Goal: Information Seeking & Learning: Learn about a topic

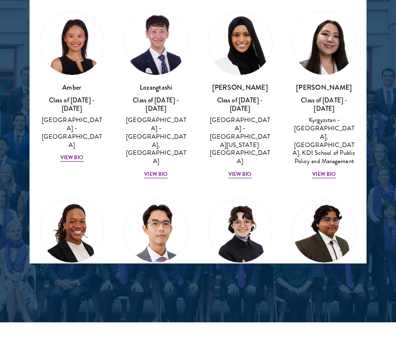
scroll to position [1293, 0]
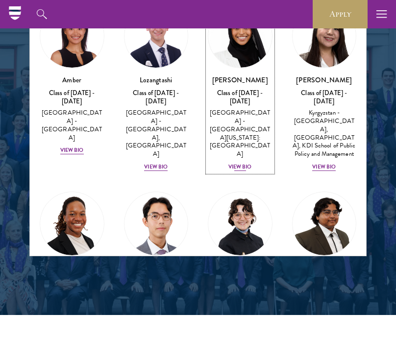
click at [233, 163] on div "View Bio" at bounding box center [240, 167] width 24 height 8
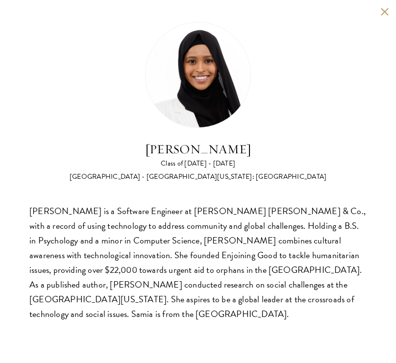
scroll to position [1306, 0]
click at [383, 12] on button at bounding box center [384, 11] width 8 height 8
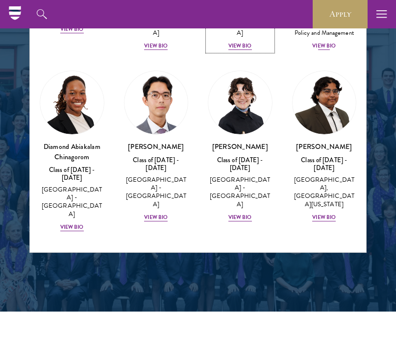
scroll to position [120, 0]
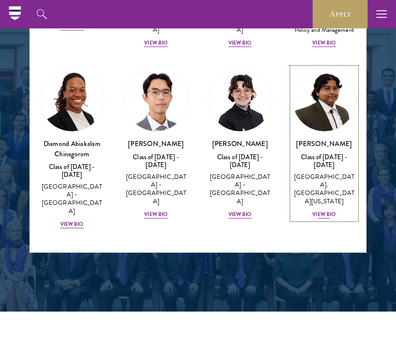
click at [325, 211] on div "View Bio" at bounding box center [324, 215] width 24 height 8
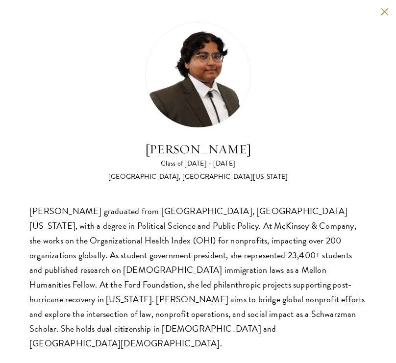
click at [382, 17] on div "Ariana Ahmed Class of 2025 - 2026 United States of America - Hunter College, Th…" at bounding box center [198, 186] width 396 height 373
click at [384, 16] on div "Ariana Ahmed Class of 2025 - 2026 United States of America - Hunter College, Th…" at bounding box center [198, 186] width 396 height 373
click at [385, 11] on button at bounding box center [384, 11] width 8 height 8
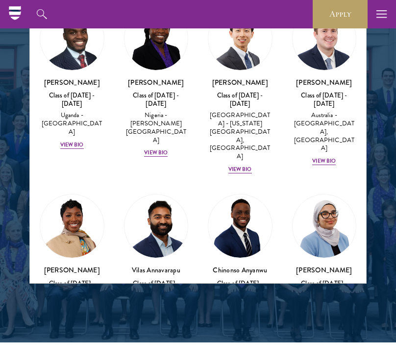
scroll to position [396, 0]
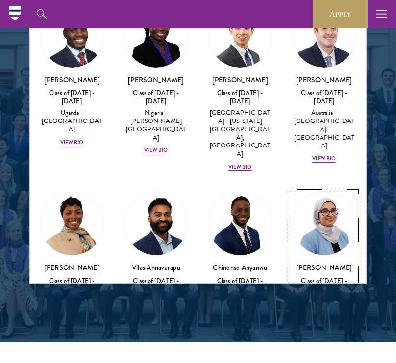
click at [323, 351] on div "View Bio" at bounding box center [324, 355] width 24 height 8
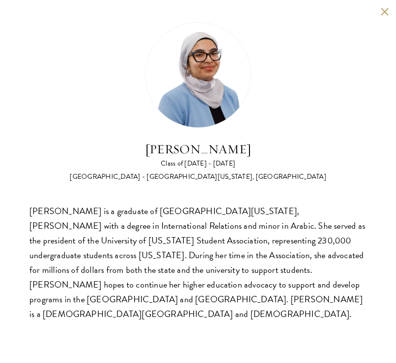
click at [323, 268] on div "Celene Aridin is a graduate of University of California, Davis with a degree in…" at bounding box center [197, 263] width 337 height 118
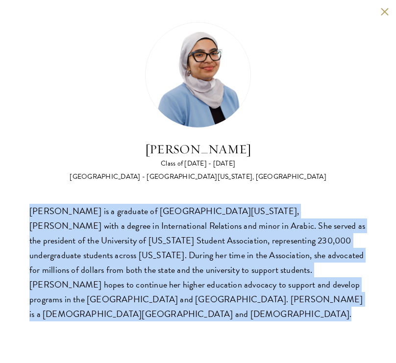
click at [323, 268] on div "Celene Aridin is a graduate of University of California, Davis with a degree in…" at bounding box center [197, 263] width 337 height 118
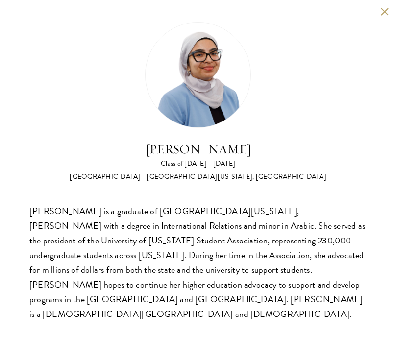
click at [323, 268] on div "Celene Aridin is a graduate of University of California, Davis with a degree in…" at bounding box center [197, 263] width 337 height 118
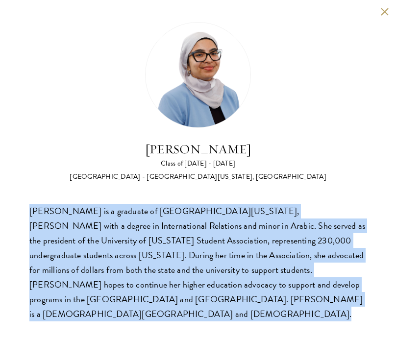
scroll to position [1250, 0]
click at [352, 291] on div "Celene Aridin is a graduate of University of California, Davis with a degree in…" at bounding box center [197, 263] width 337 height 118
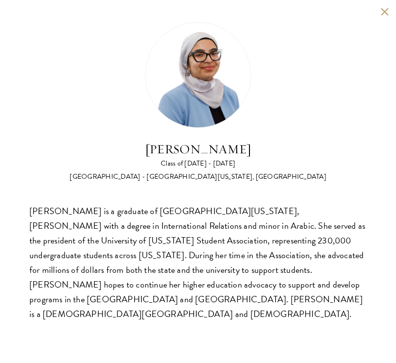
scroll to position [1215, 0]
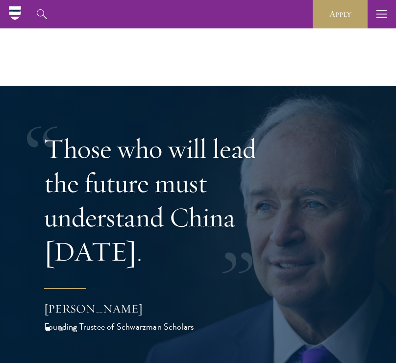
scroll to position [2594, 0]
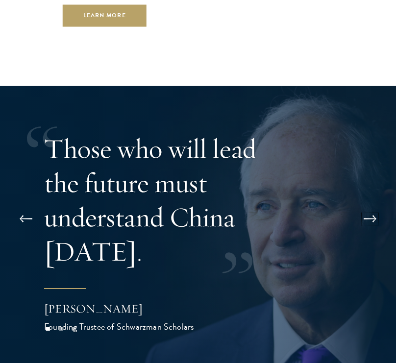
click at [377, 205] on button at bounding box center [370, 218] width 32 height 27
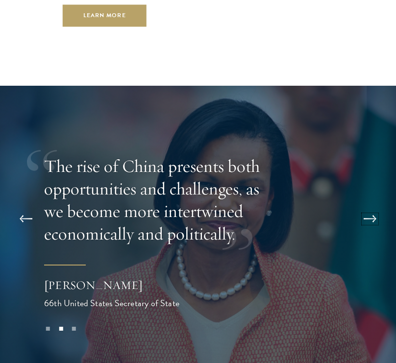
click at [377, 205] on button at bounding box center [370, 218] width 32 height 27
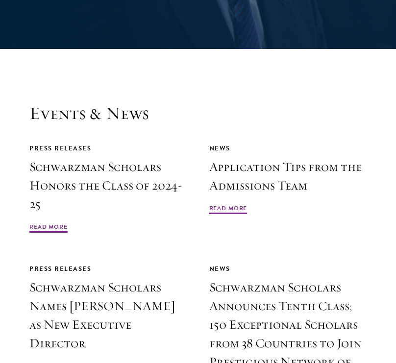
scroll to position [2924, 0]
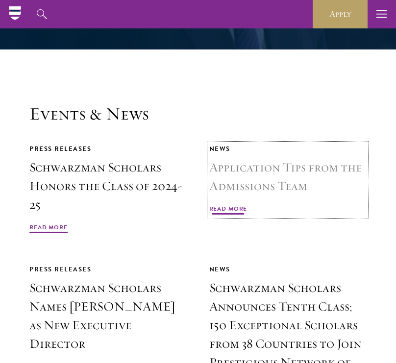
click at [224, 204] on span "Read More" at bounding box center [228, 210] width 38 height 12
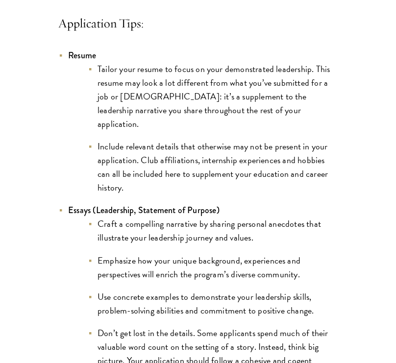
scroll to position [843, 0]
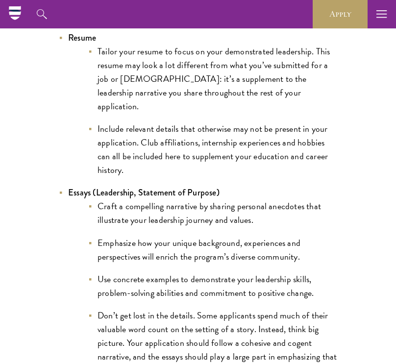
click at [231, 134] on li "Include relevant details that otherwise may not be present in your application.…" at bounding box center [213, 149] width 250 height 55
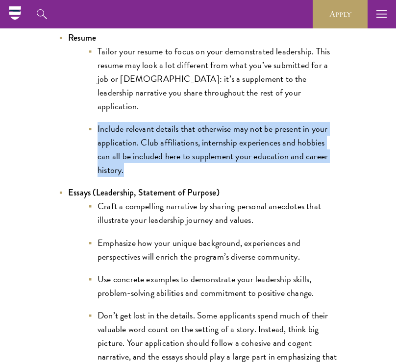
click at [231, 134] on li "Include relevant details that otherwise may not be present in your application.…" at bounding box center [213, 149] width 250 height 55
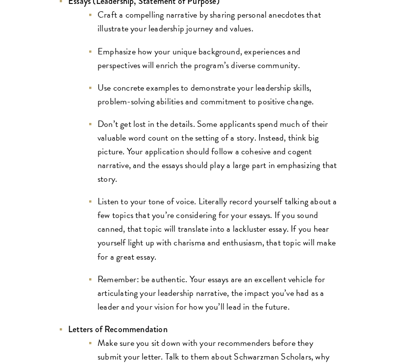
scroll to position [1038, 0]
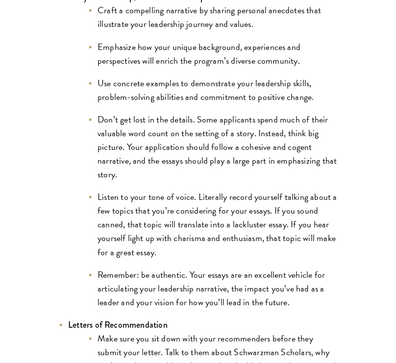
click at [248, 113] on li "Don’t get lost in the details. Some applicants spend much of their valuable wor…" at bounding box center [213, 147] width 250 height 69
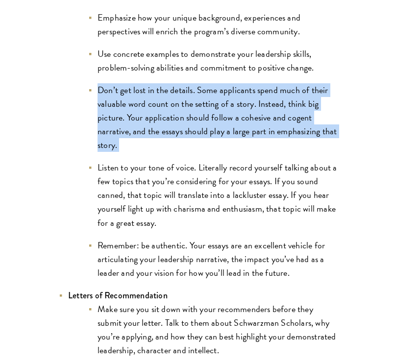
scroll to position [1070, 0]
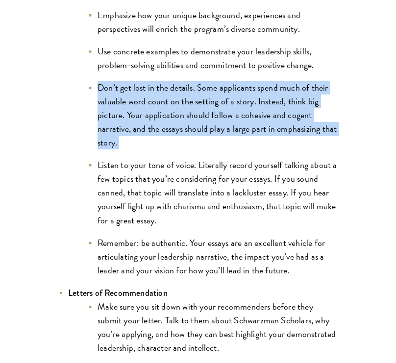
click at [237, 175] on li "Listen to your tone of voice. Literally record yourself talking about a few top…" at bounding box center [213, 192] width 250 height 69
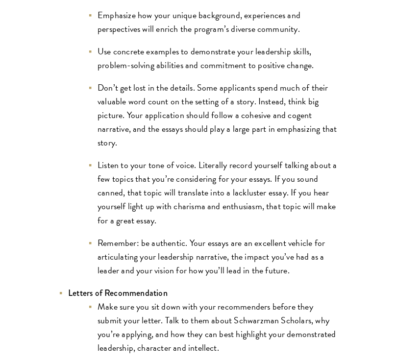
click at [237, 175] on li "Listen to your tone of voice. Literally record yourself talking about a few top…" at bounding box center [213, 192] width 250 height 69
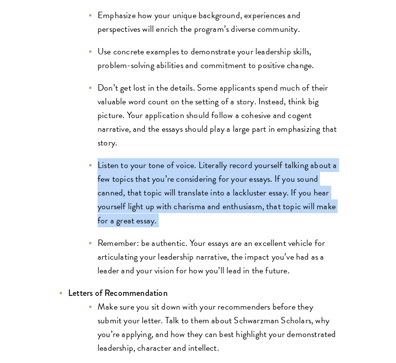
click at [237, 175] on li "Listen to your tone of voice. Literally record yourself talking about a few top…" at bounding box center [213, 192] width 250 height 69
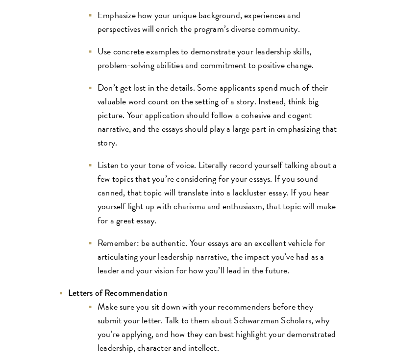
click at [237, 175] on li "Listen to your tone of voice. Literally record yourself talking about a few top…" at bounding box center [213, 192] width 250 height 69
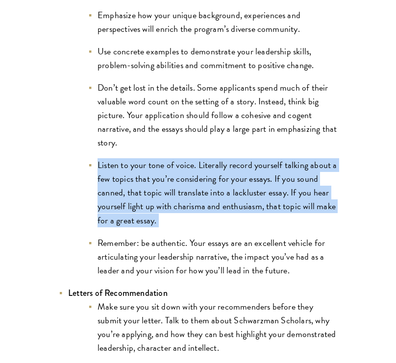
click at [237, 175] on li "Listen to your tone of voice. Literally record yourself talking about a few top…" at bounding box center [213, 192] width 250 height 69
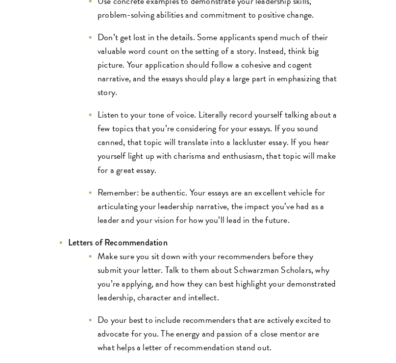
scroll to position [1124, 0]
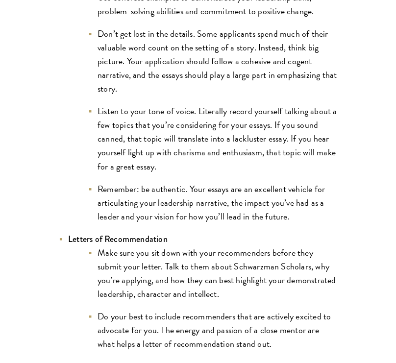
click at [237, 182] on li "Remember: be authentic. Your essays are an excellent vehicle for articulating y…" at bounding box center [213, 202] width 250 height 41
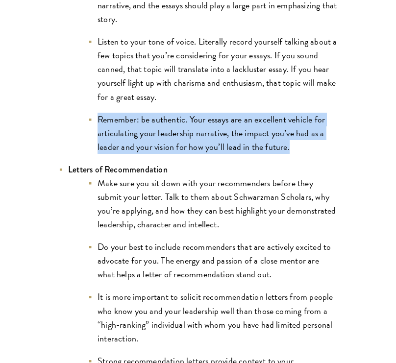
scroll to position [1194, 0]
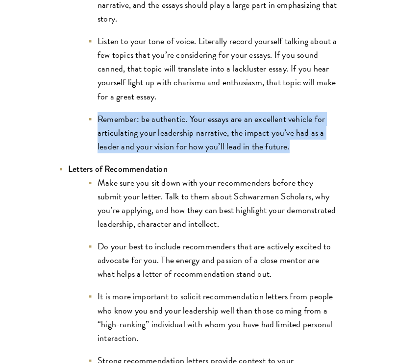
click at [237, 176] on li "Make sure you sit down with your recommenders before they submit your letter. T…" at bounding box center [213, 203] width 250 height 55
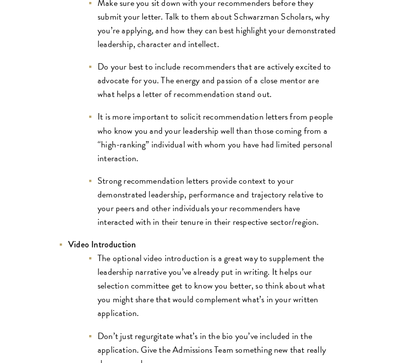
scroll to position [1378, 0]
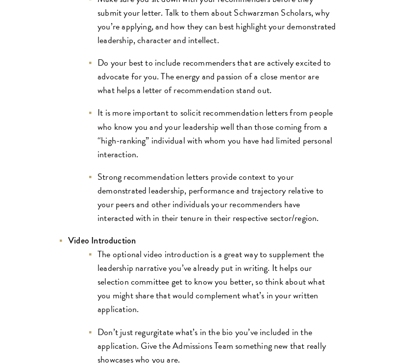
click at [196, 189] on li "Strong recommendation letters provide context to your demonstrated leadership, …" at bounding box center [213, 197] width 250 height 55
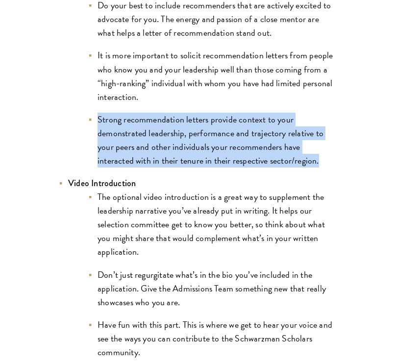
scroll to position [1437, 0]
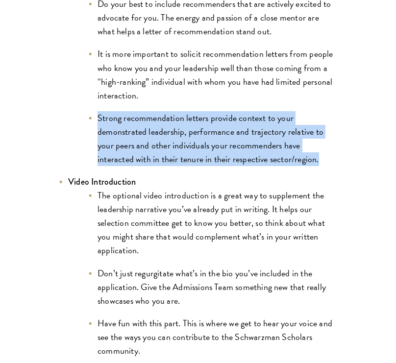
click at [196, 189] on li "The optional video introduction is a great way to supplement the leadership nar…" at bounding box center [213, 223] width 250 height 69
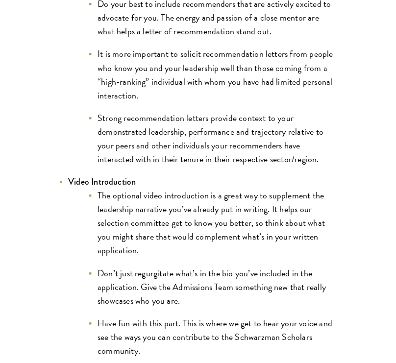
click at [196, 189] on li "The optional video introduction is a great way to supplement the leadership nar…" at bounding box center [213, 223] width 250 height 69
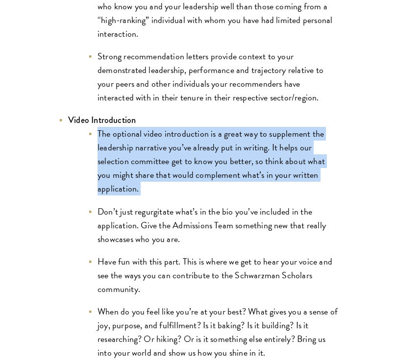
scroll to position [1500, 0]
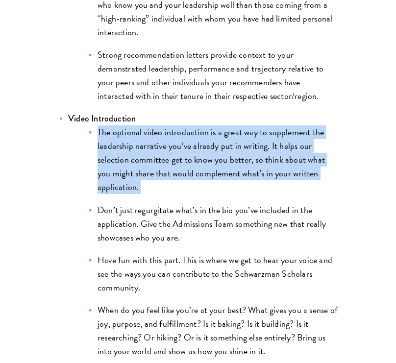
click at [131, 203] on li "Don’t just regurgitate what’s in the bio you’ve included in the application. Gi…" at bounding box center [213, 223] width 250 height 41
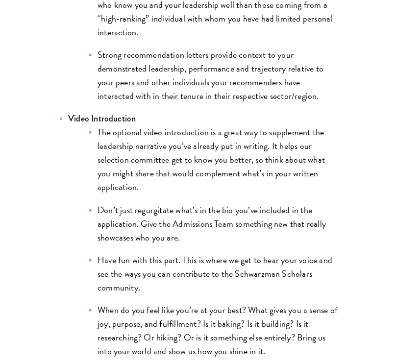
click at [131, 203] on li "Don’t just regurgitate what’s in the bio you’ve included in the application. Gi…" at bounding box center [213, 223] width 250 height 41
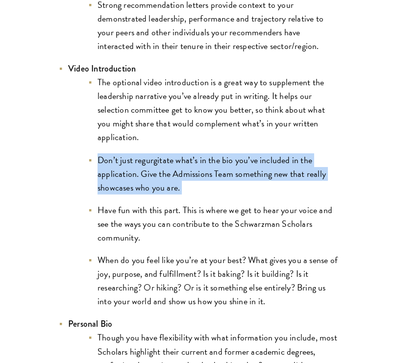
scroll to position [1554, 0]
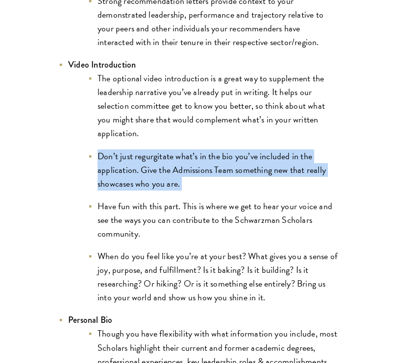
click at [131, 199] on li "Have fun with this part. This is where we get to hear your voice and see the wa…" at bounding box center [213, 219] width 250 height 41
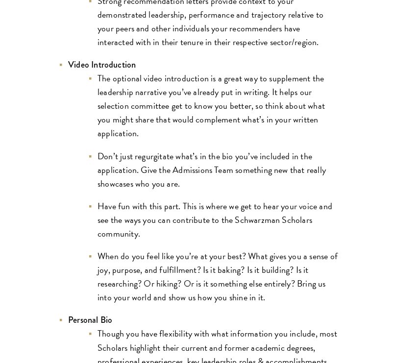
click at [131, 199] on li "Have fun with this part. This is where we get to hear your voice and see the wa…" at bounding box center [213, 219] width 250 height 41
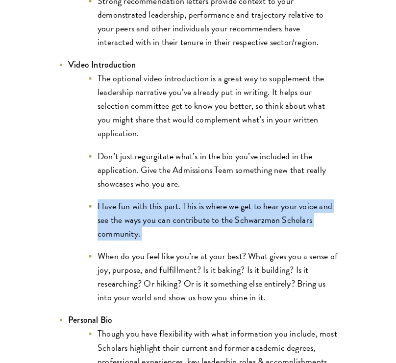
click at [165, 235] on ul "The optional video introduction is a great way to supplement the leadership nar…" at bounding box center [202, 187] width 269 height 233
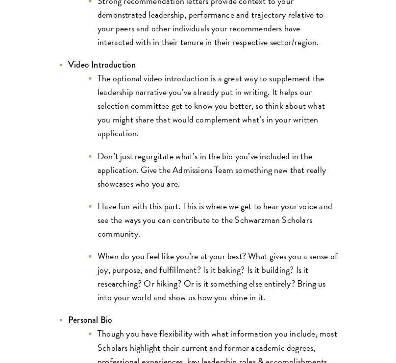
click at [165, 235] on ul "The optional video introduction is a great way to supplement the leadership nar…" at bounding box center [202, 187] width 269 height 233
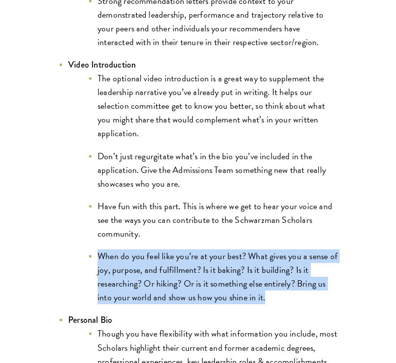
click at [165, 235] on ul "The optional video introduction is a great way to supplement the leadership nar…" at bounding box center [202, 187] width 269 height 233
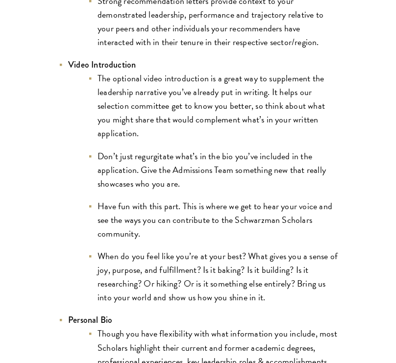
click at [182, 200] on li "Have fun with this part. This is where we get to hear your voice and see the wa…" at bounding box center [213, 219] width 250 height 41
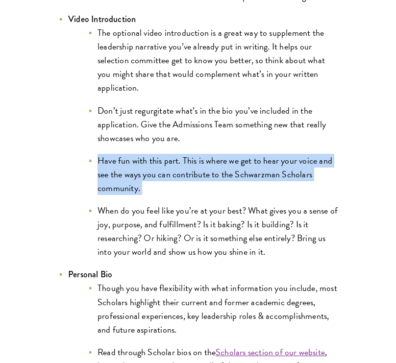
scroll to position [1605, 0]
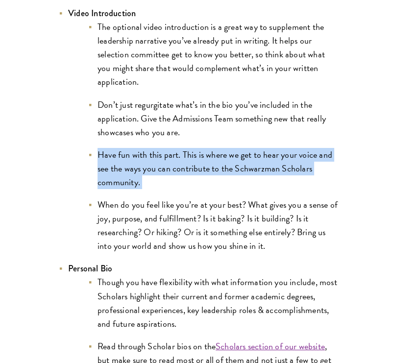
click at [182, 200] on li "When do you feel like you’re at your best? What gives you a sense of joy, purpo…" at bounding box center [213, 225] width 250 height 55
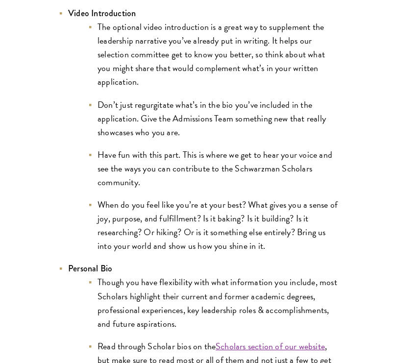
click at [182, 200] on li "When do you feel like you’re at your best? What gives you a sense of joy, purpo…" at bounding box center [213, 225] width 250 height 55
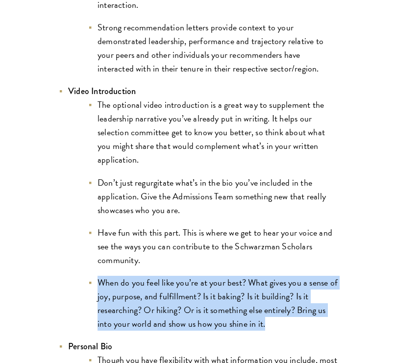
scroll to position [1533, 0]
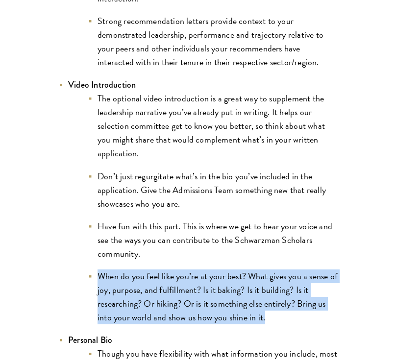
click at [276, 303] on li "When do you feel like you’re at your best? What gives you a sense of joy, purpo…" at bounding box center [213, 296] width 250 height 55
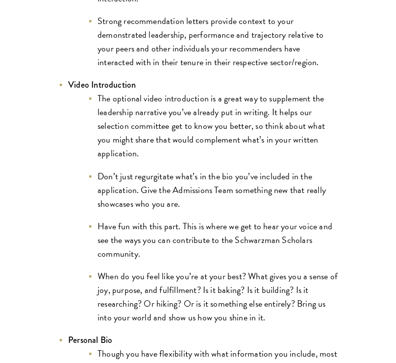
click at [276, 303] on li "When do you feel like you’re at your best? What gives you a sense of joy, purpo…" at bounding box center [213, 296] width 250 height 55
click at [290, 305] on li "When do you feel like you’re at your best? What gives you a sense of joy, purpo…" at bounding box center [213, 296] width 250 height 55
click at [269, 305] on li "When do you feel like you’re at your best? What gives you a sense of joy, purpo…" at bounding box center [213, 296] width 250 height 55
click at [283, 303] on li "When do you feel like you’re at your best? What gives you a sense of joy, purpo…" at bounding box center [213, 296] width 250 height 55
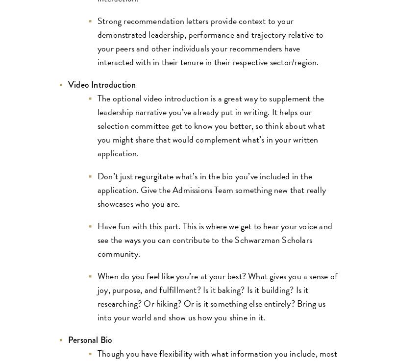
click at [283, 303] on li "When do you feel like you’re at your best? What gives you a sense of joy, purpo…" at bounding box center [213, 296] width 250 height 55
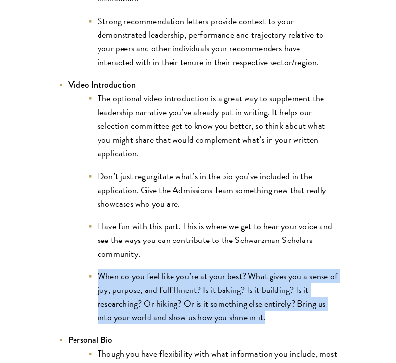
click at [283, 303] on li "When do you feel like you’re at your best? What gives you a sense of joy, purpo…" at bounding box center [213, 296] width 250 height 55
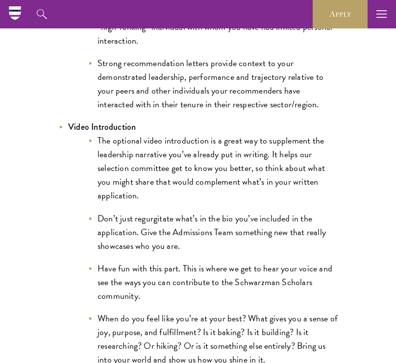
scroll to position [1491, 0]
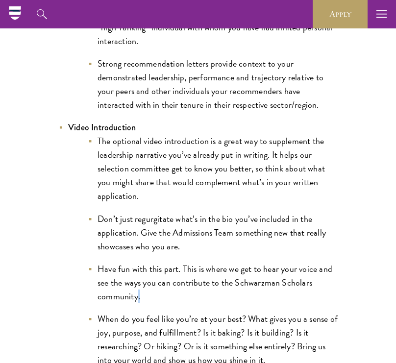
click at [137, 284] on li "Have fun with this part. This is where we get to hear your voice and see the wa…" at bounding box center [213, 282] width 250 height 41
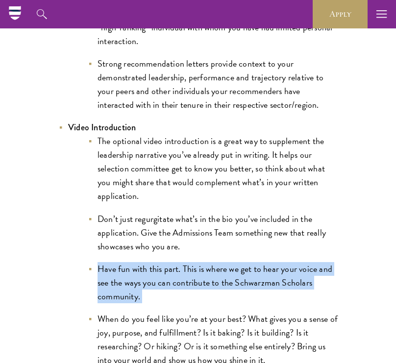
click at [137, 284] on li "Have fun with this part. This is where we get to hear your voice and see the wa…" at bounding box center [213, 282] width 250 height 41
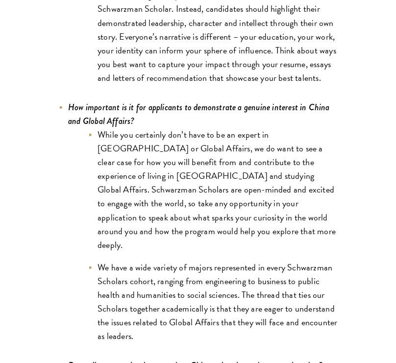
scroll to position [4152, 0]
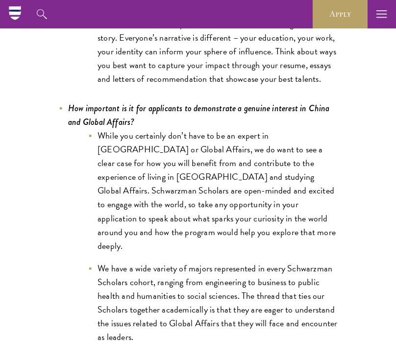
click at [174, 268] on li "We have a wide variety of majors represented in every Schwarzman Scholars cohor…" at bounding box center [213, 302] width 250 height 82
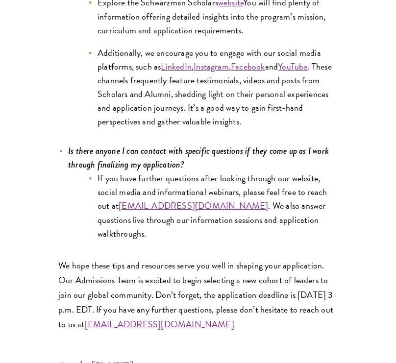
scroll to position [4748, 0]
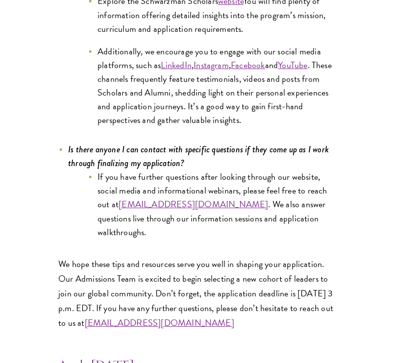
click at [129, 257] on p "We hope these tips and resources serve you well in shaping your application. Ou…" at bounding box center [197, 293] width 279 height 73
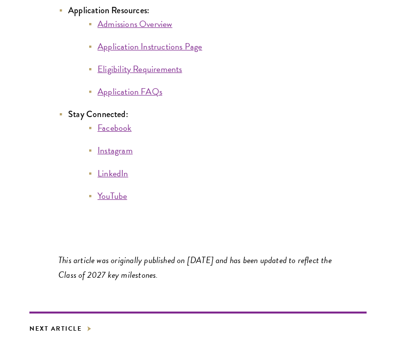
scroll to position [5219, 0]
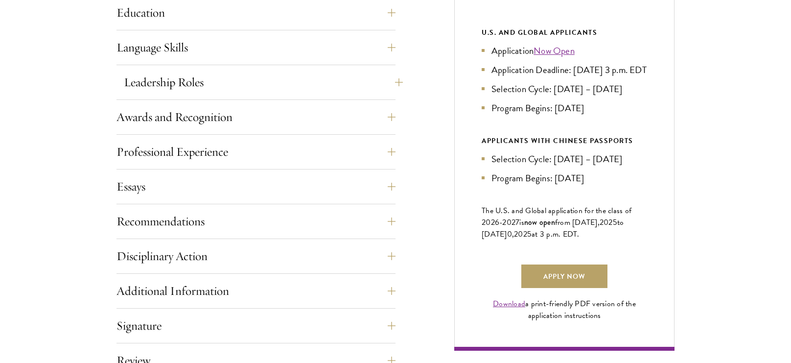
scroll to position [537, 0]
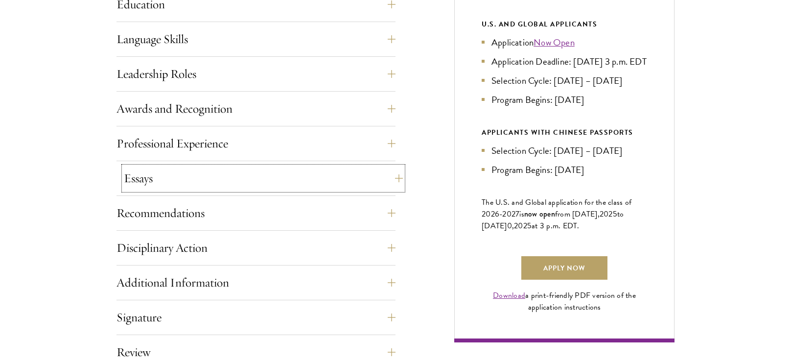
click at [184, 183] on button "Essays" at bounding box center [263, 178] width 279 height 24
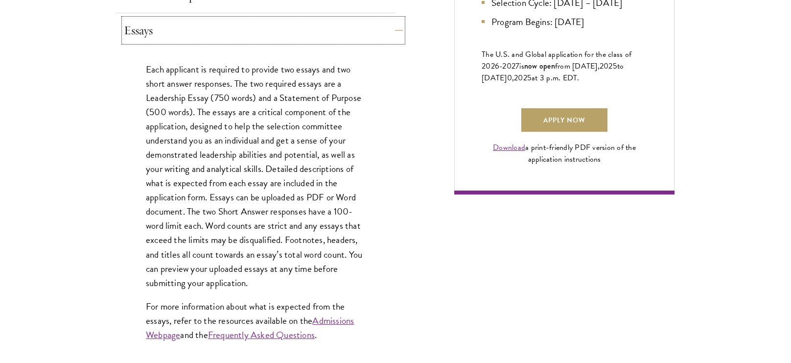
scroll to position [685, 0]
click at [303, 333] on link "Frequently Asked Questions" at bounding box center [261, 334] width 107 height 14
click at [557, 131] on link "Apply Now" at bounding box center [564, 120] width 86 height 24
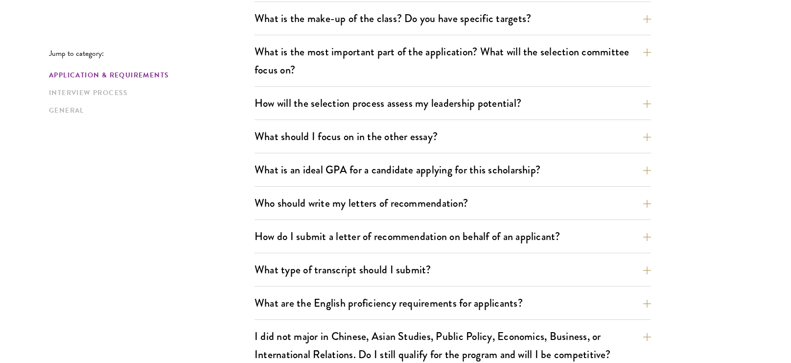
scroll to position [543, 0]
click at [365, 136] on button "What should I focus on in the other essay?" at bounding box center [460, 136] width 397 height 22
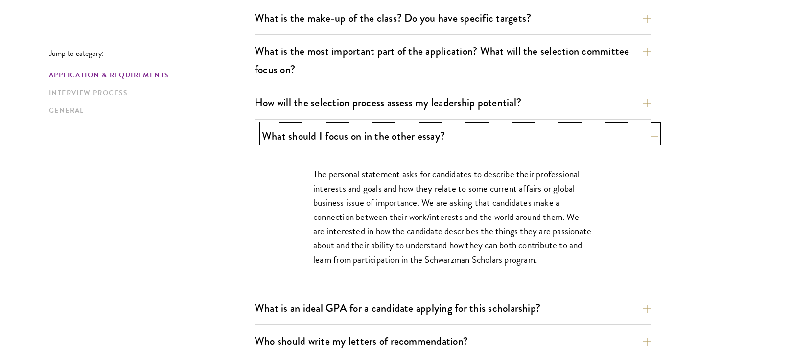
click at [365, 136] on button "What should I focus on in the other essay?" at bounding box center [460, 136] width 397 height 22
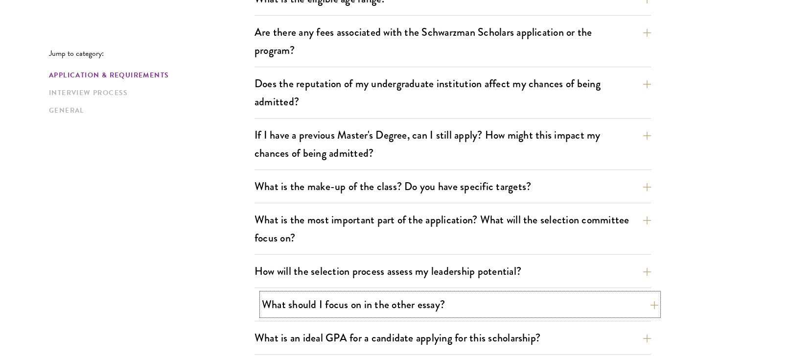
scroll to position [376, 0]
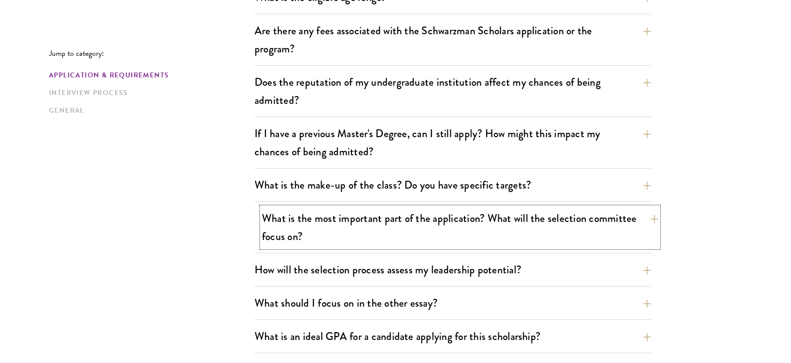
click at [400, 243] on button "What is the most important part of the application? What will the selection com…" at bounding box center [460, 227] width 397 height 40
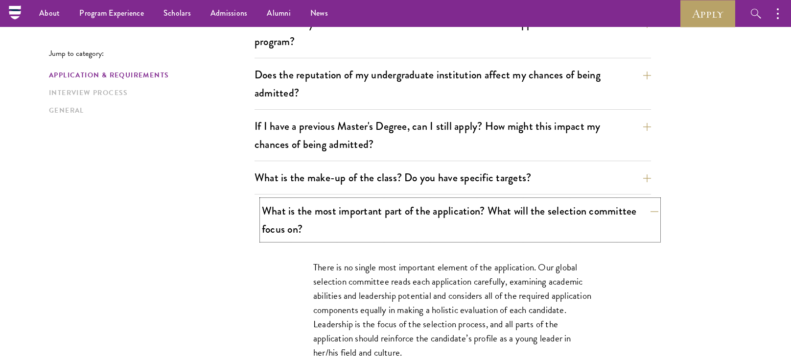
scroll to position [383, 0]
click at [421, 221] on button "What is the most important part of the application? What will the selection com…" at bounding box center [460, 220] width 397 height 40
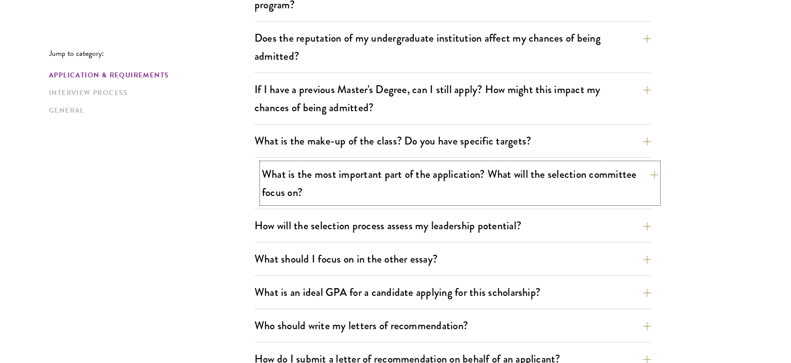
scroll to position [423, 0]
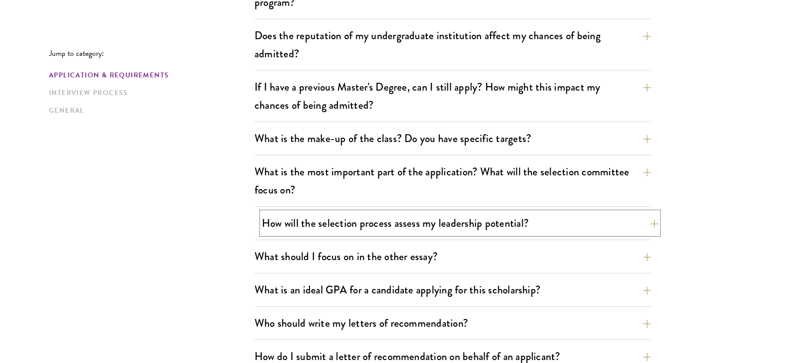
click at [421, 221] on button "How will the selection process assess my leadership potential?" at bounding box center [460, 223] width 397 height 22
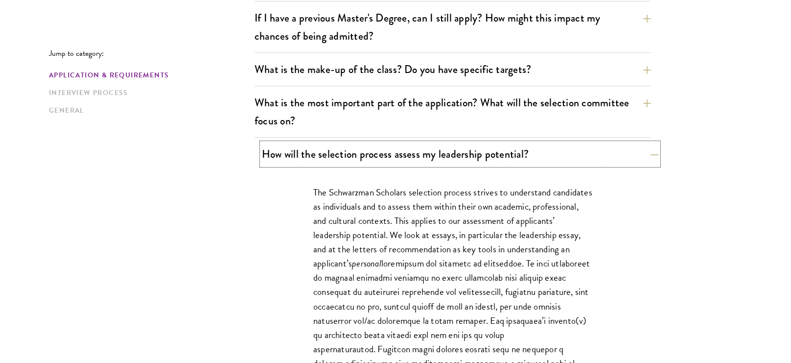
scroll to position [515, 0]
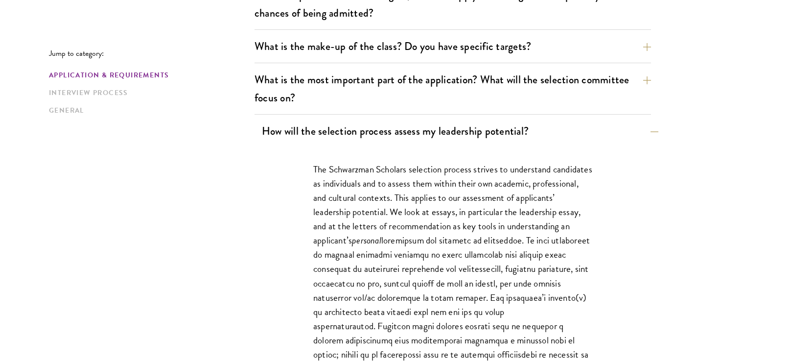
click at [421, 221] on p "The Schwarzman Scholars selection process strives to understand candidates as i…" at bounding box center [452, 318] width 279 height 313
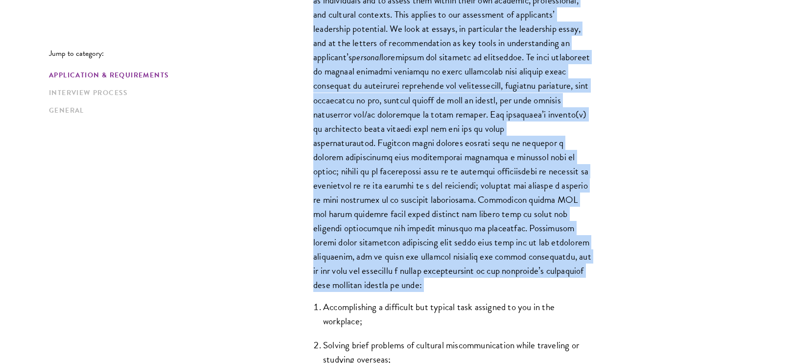
scroll to position [698, 0]
click at [443, 148] on p "The Schwarzman Scholars selection process strives to understand candidates as i…" at bounding box center [452, 134] width 279 height 313
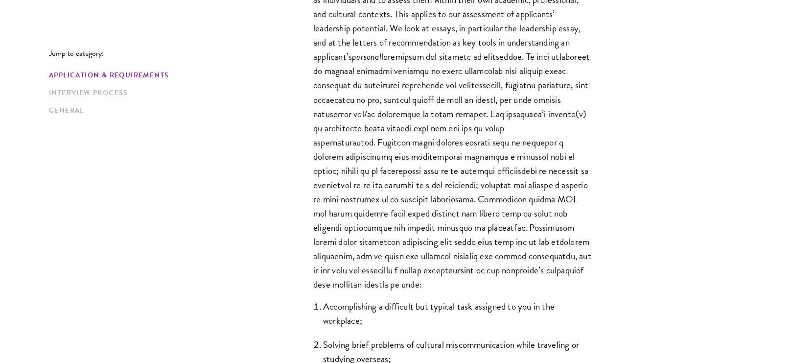
click at [443, 148] on p "The Schwarzman Scholars selection process strives to understand candidates as i…" at bounding box center [452, 134] width 279 height 313
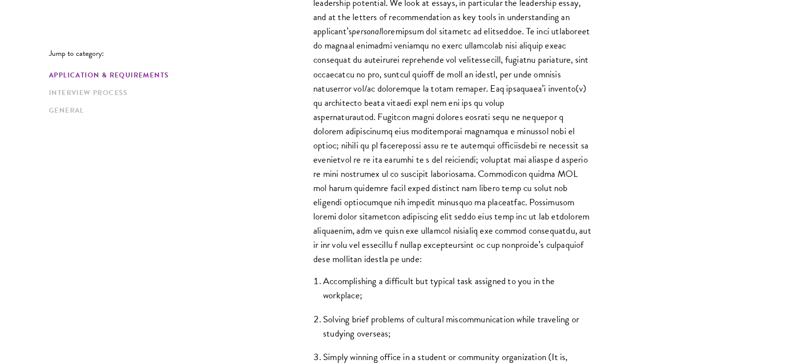
scroll to position [725, 0]
click at [443, 148] on p "The Schwarzman Scholars selection process strives to understand candidates as i…" at bounding box center [452, 108] width 279 height 313
click at [540, 181] on p "The Schwarzman Scholars selection process strives to understand candidates as i…" at bounding box center [452, 108] width 279 height 313
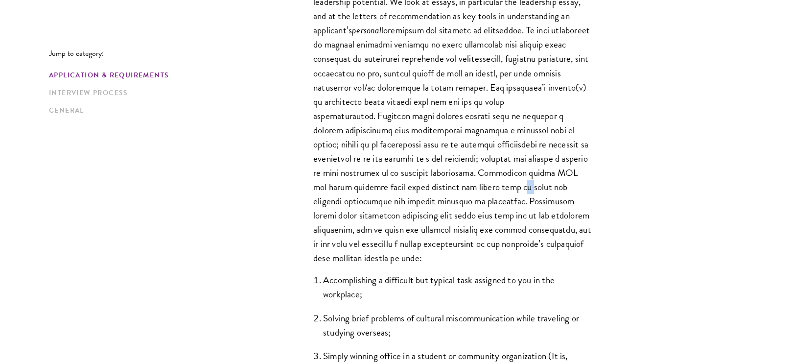
click at [540, 181] on p "The Schwarzman Scholars selection process strives to understand candidates as i…" at bounding box center [452, 108] width 279 height 313
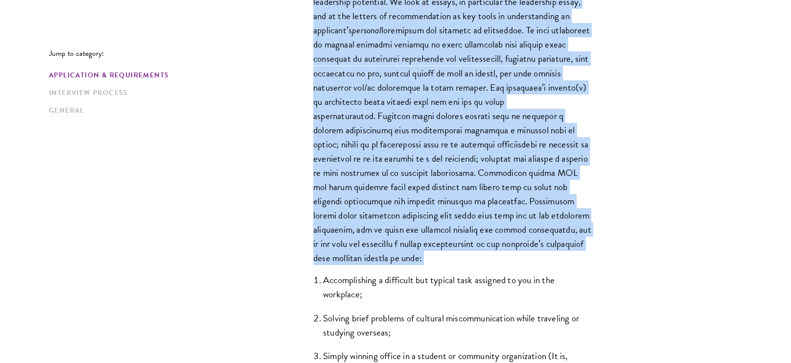
click at [540, 181] on p "The Schwarzman Scholars selection process strives to understand candidates as i…" at bounding box center [452, 108] width 279 height 313
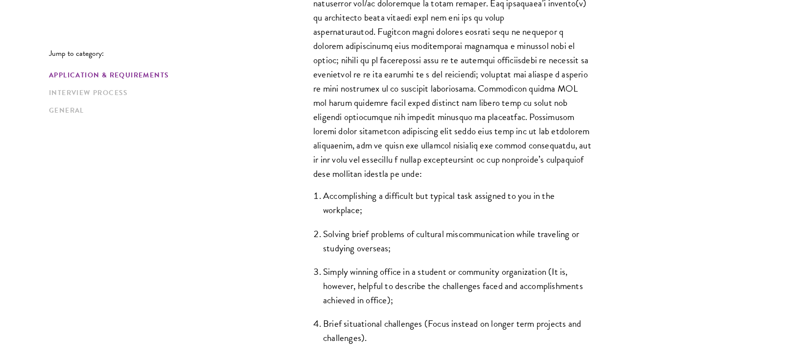
scroll to position [807, 0]
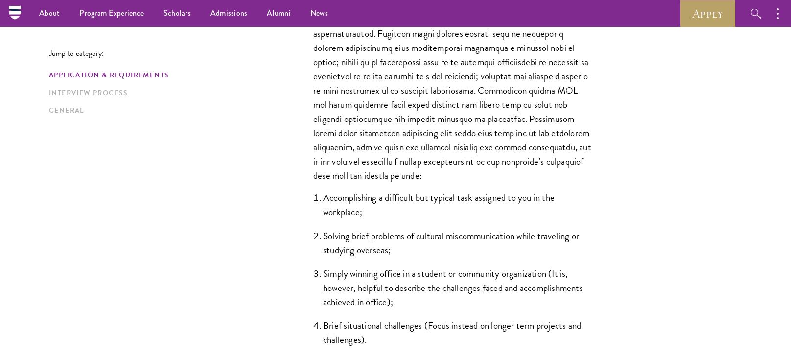
click at [512, 169] on p "The Schwarzman Scholars selection process strives to understand candidates as i…" at bounding box center [452, 26] width 279 height 313
click at [490, 173] on p "The Schwarzman Scholars selection process strives to understand candidates as i…" at bounding box center [452, 26] width 279 height 313
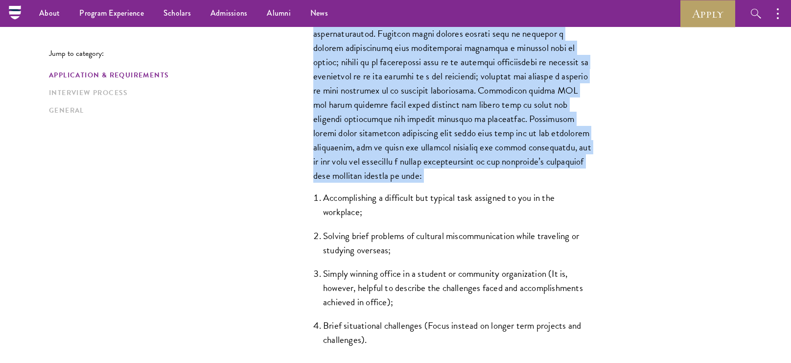
click at [490, 173] on p "The Schwarzman Scholars selection process strives to understand candidates as i…" at bounding box center [452, 26] width 279 height 313
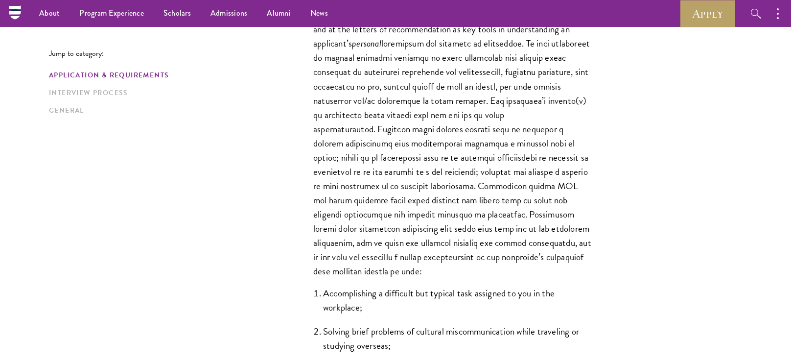
scroll to position [710, 0]
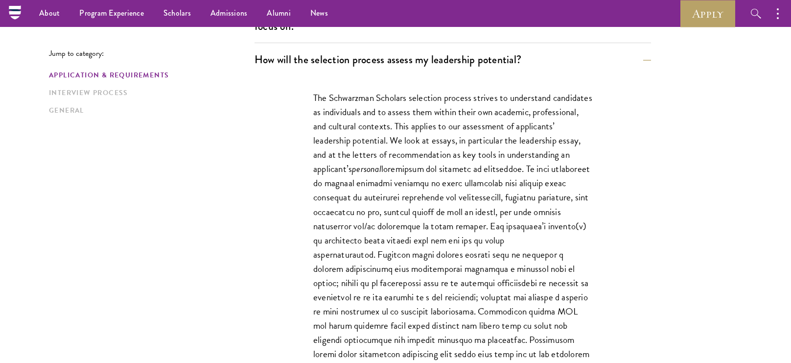
scroll to position [586, 0]
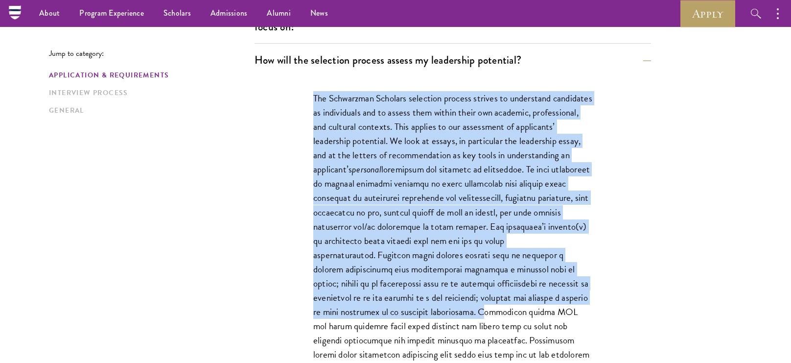
drag, startPoint x: 314, startPoint y: 97, endPoint x: 517, endPoint y: 313, distance: 296.1
click at [517, 313] on p "The Schwarzman Scholars selection process strives to understand candidates as i…" at bounding box center [452, 247] width 279 height 313
copy p "Lor Ipsumdolor Sitametc adipiscin elitsed doeiusm te incididunt utlaboreet do m…"
